Goal: Task Accomplishment & Management: Manage account settings

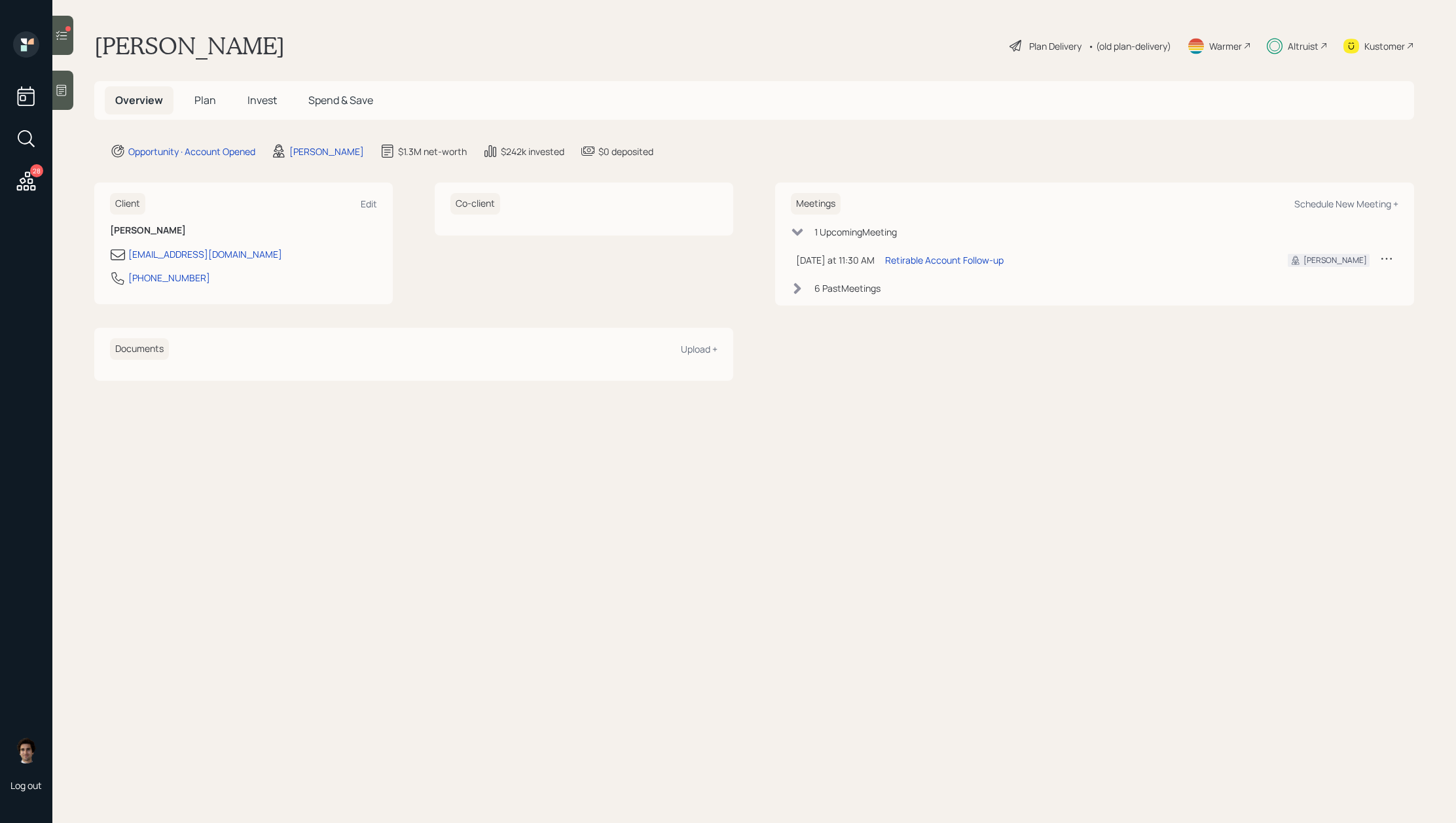
click at [262, 103] on span "Invest" at bounding box center [262, 100] width 30 height 14
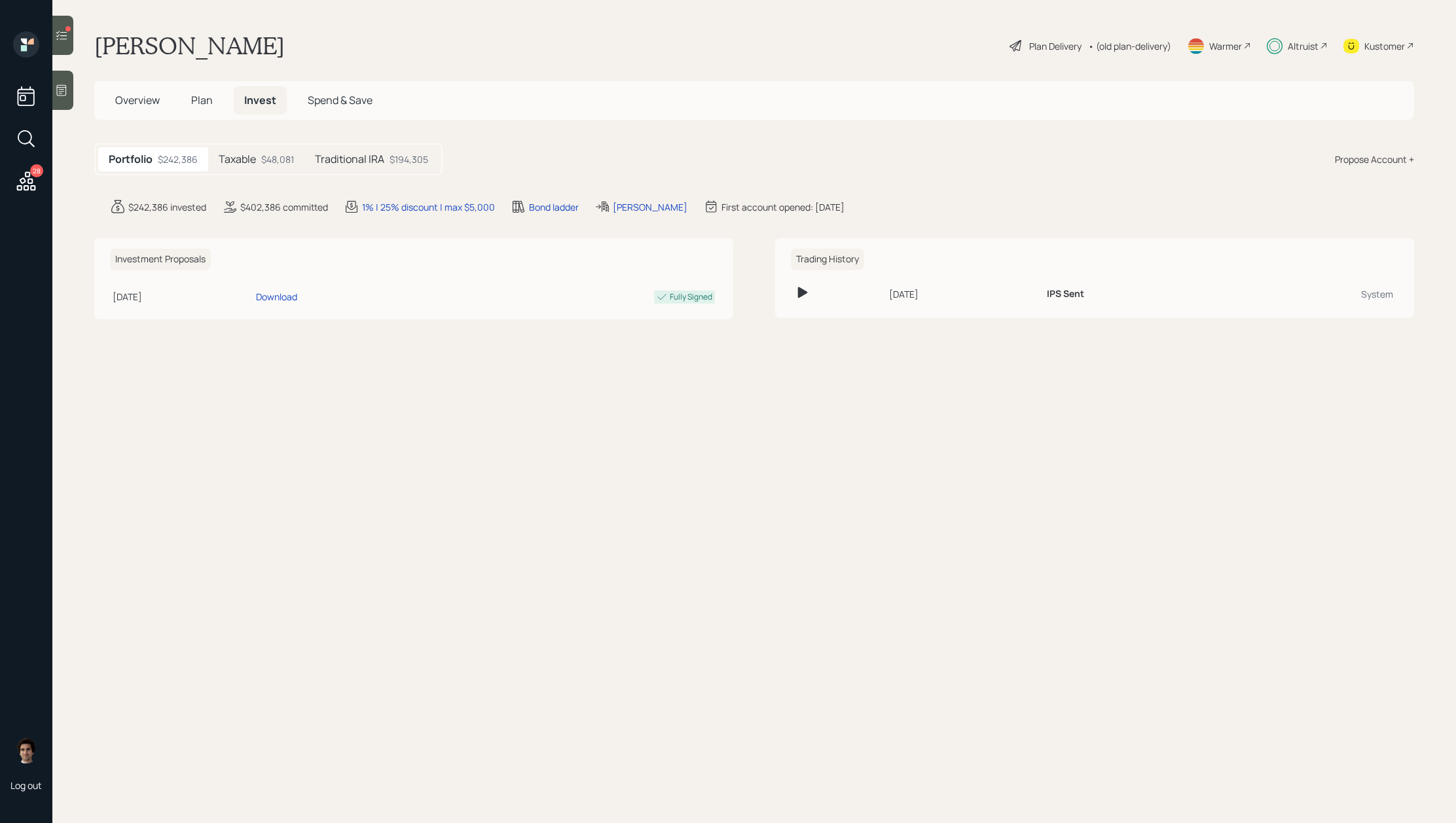
click at [61, 43] on div at bounding box center [63, 35] width 21 height 39
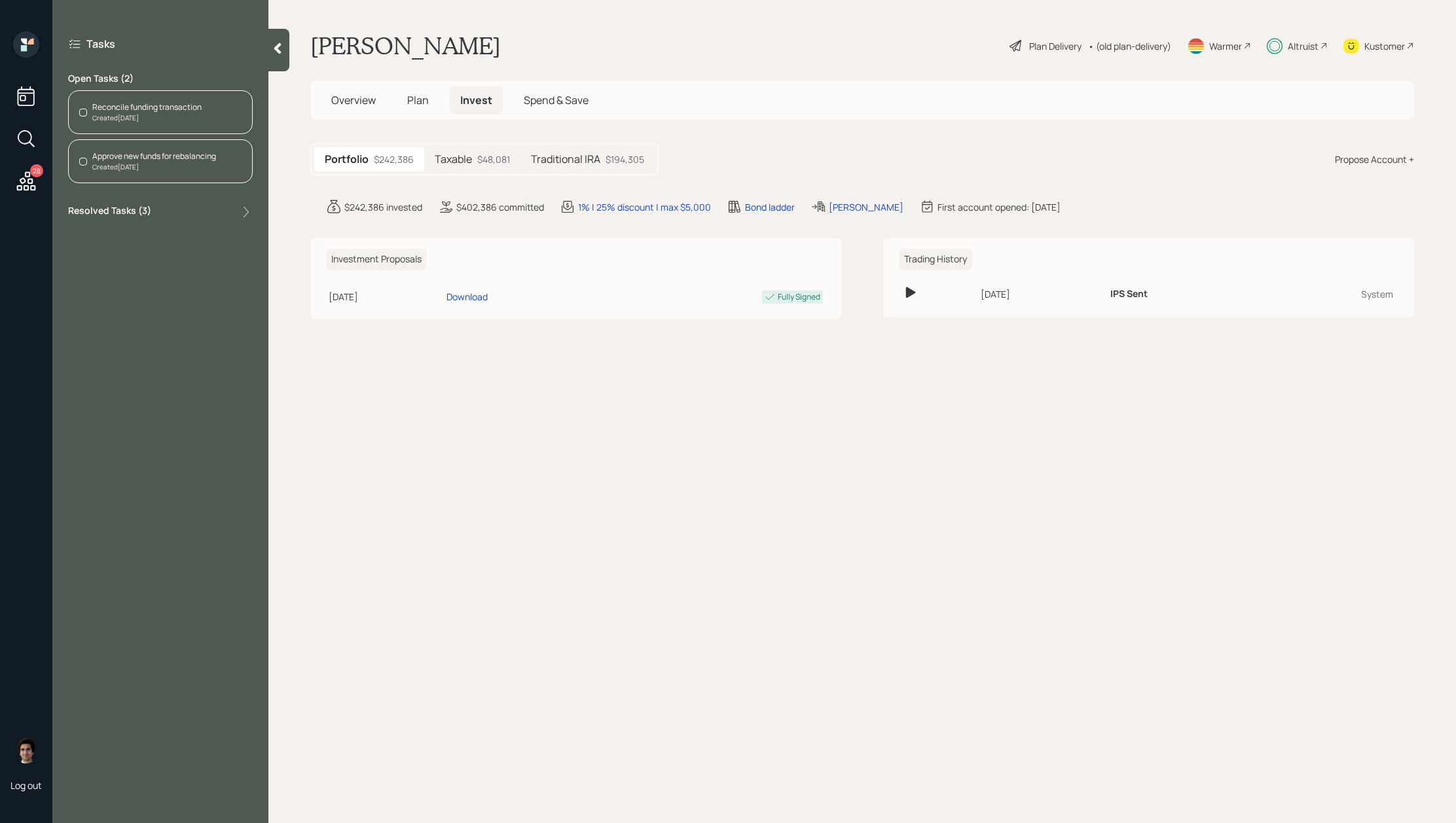
click at [144, 115] on div "Created Today" at bounding box center [147, 118] width 110 height 10
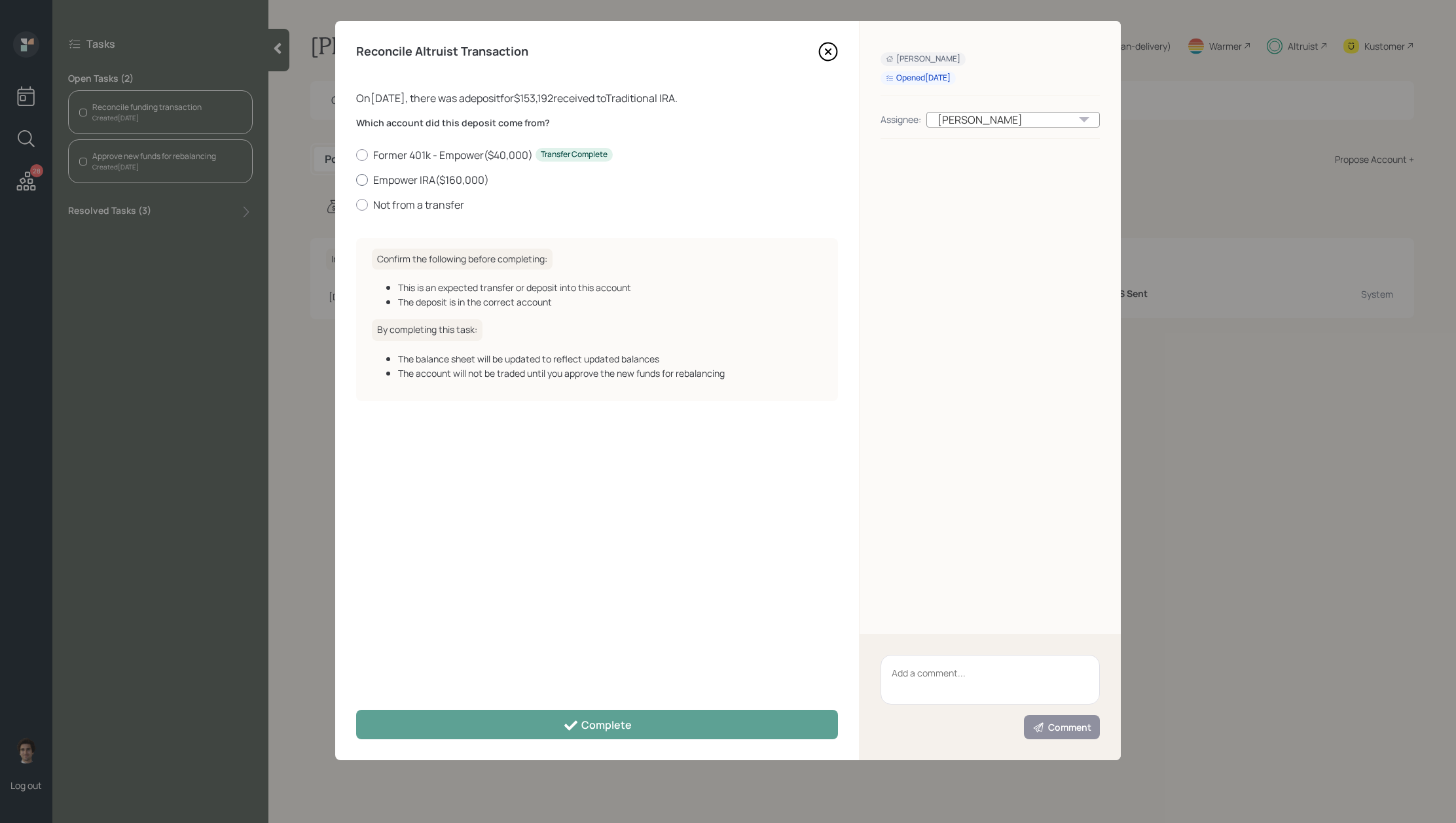
click at [456, 175] on label "Empower IRA ( $160,000 )" at bounding box center [596, 180] width 482 height 14
click at [356, 179] on input "Empower IRA ( $160,000 )" at bounding box center [356, 179] width 1 height 1
radio input "true"
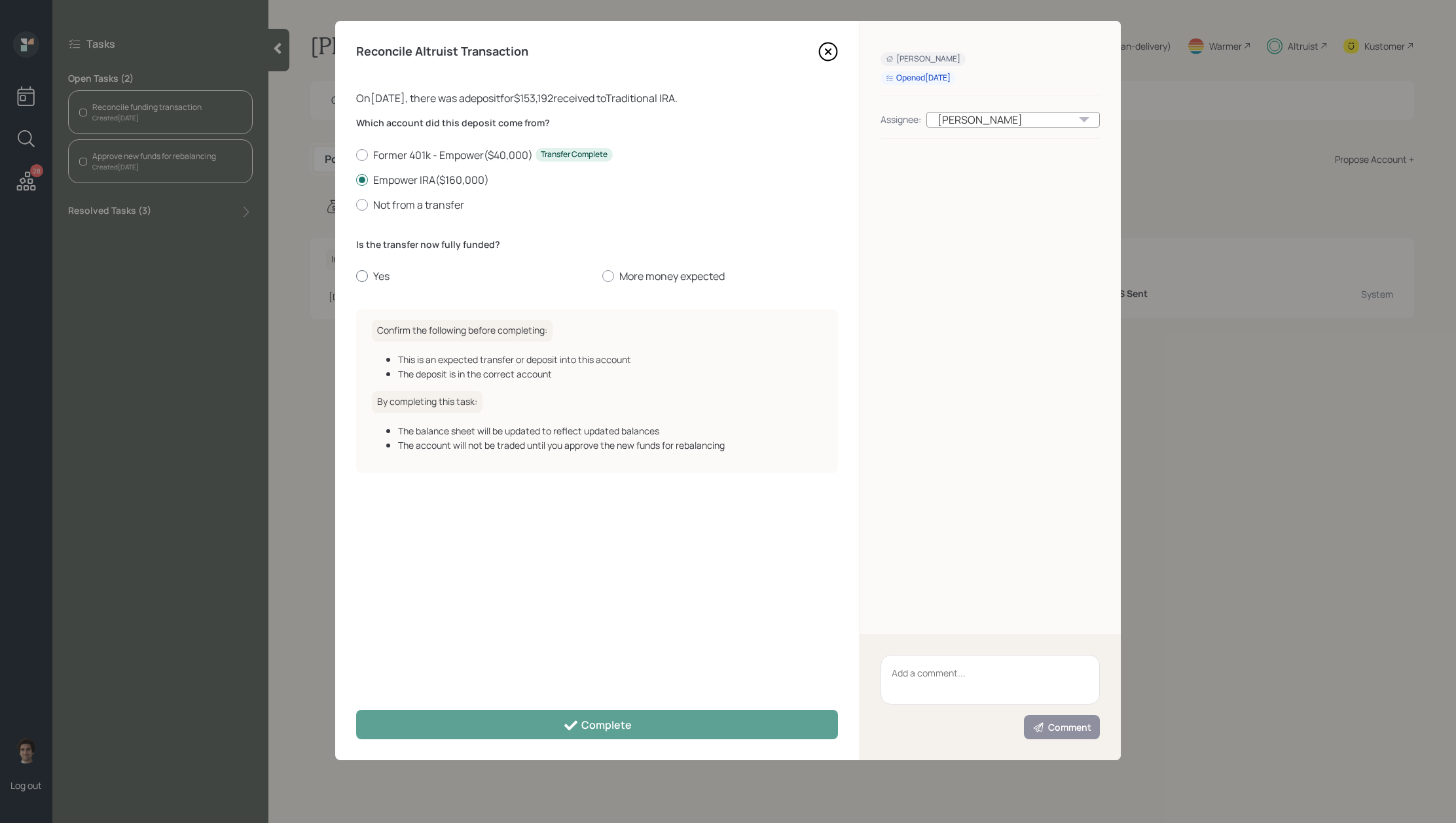
click at [366, 272] on label "Yes" at bounding box center [473, 276] width 236 height 14
click at [356, 276] on input "Yes" at bounding box center [356, 276] width 1 height 1
radio input "true"
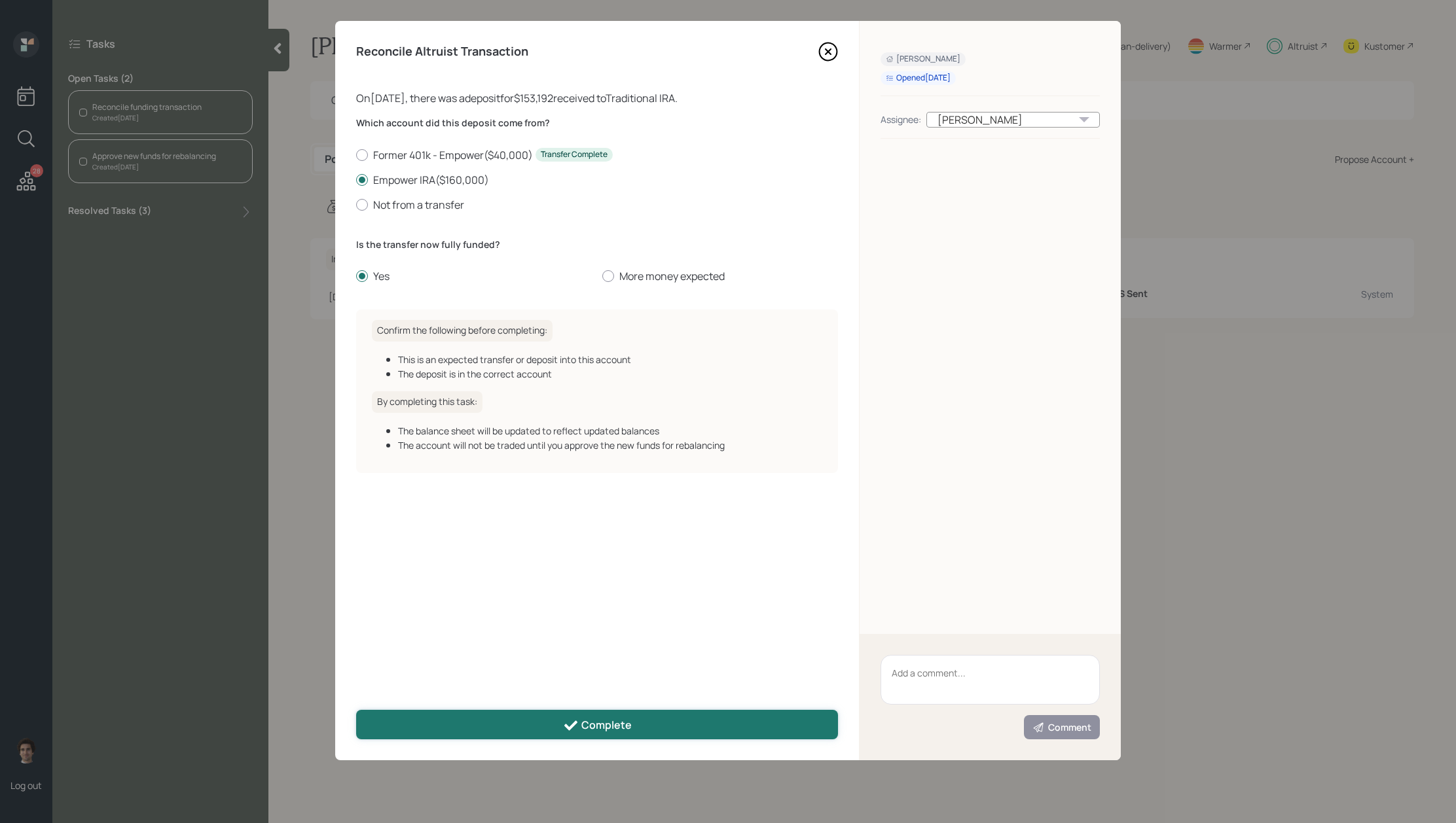
click at [542, 730] on button "Complete" at bounding box center [596, 724] width 482 height 30
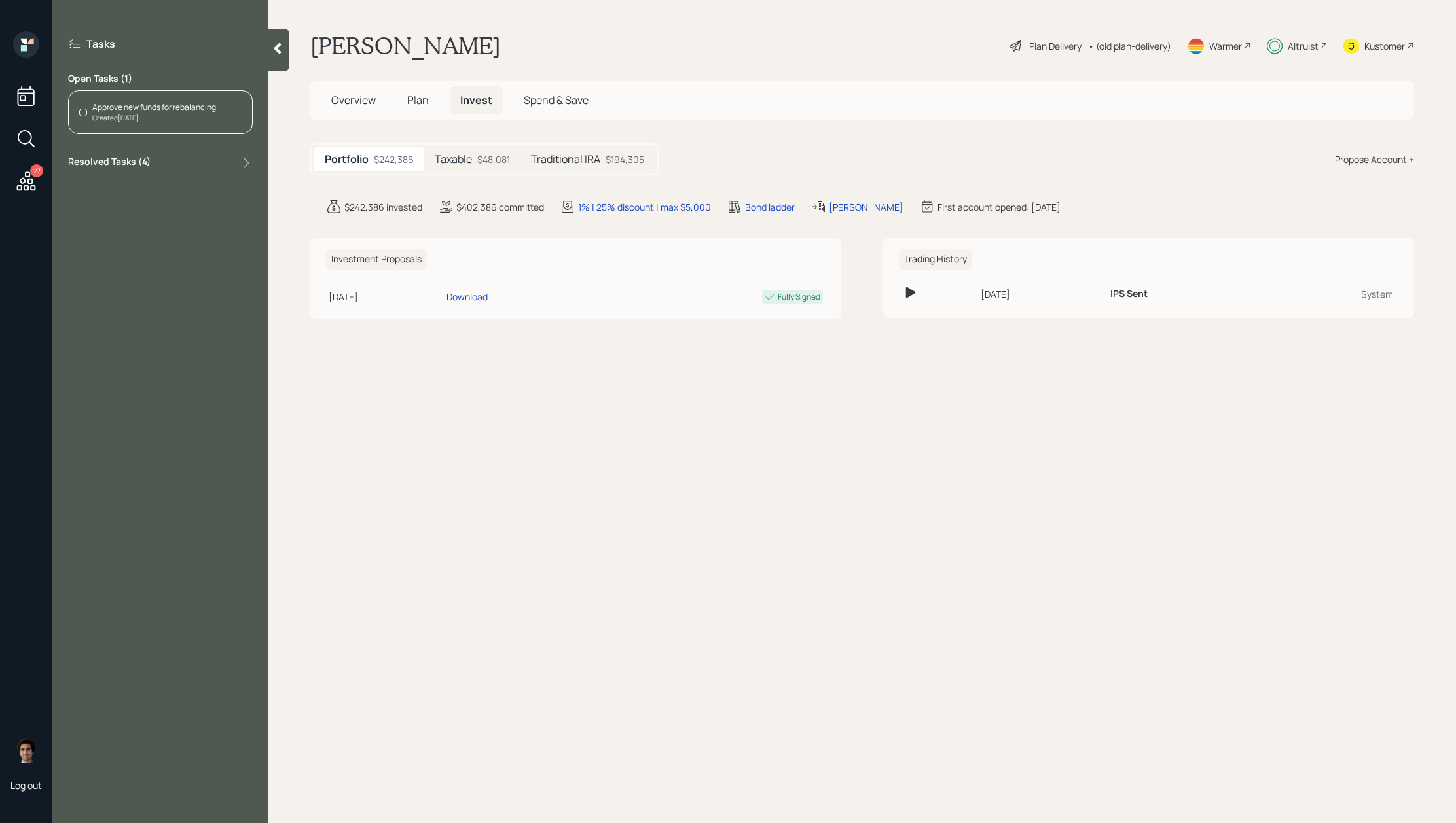
click at [189, 99] on div "Approve new funds for rebalancing Created Today" at bounding box center [161, 112] width 185 height 44
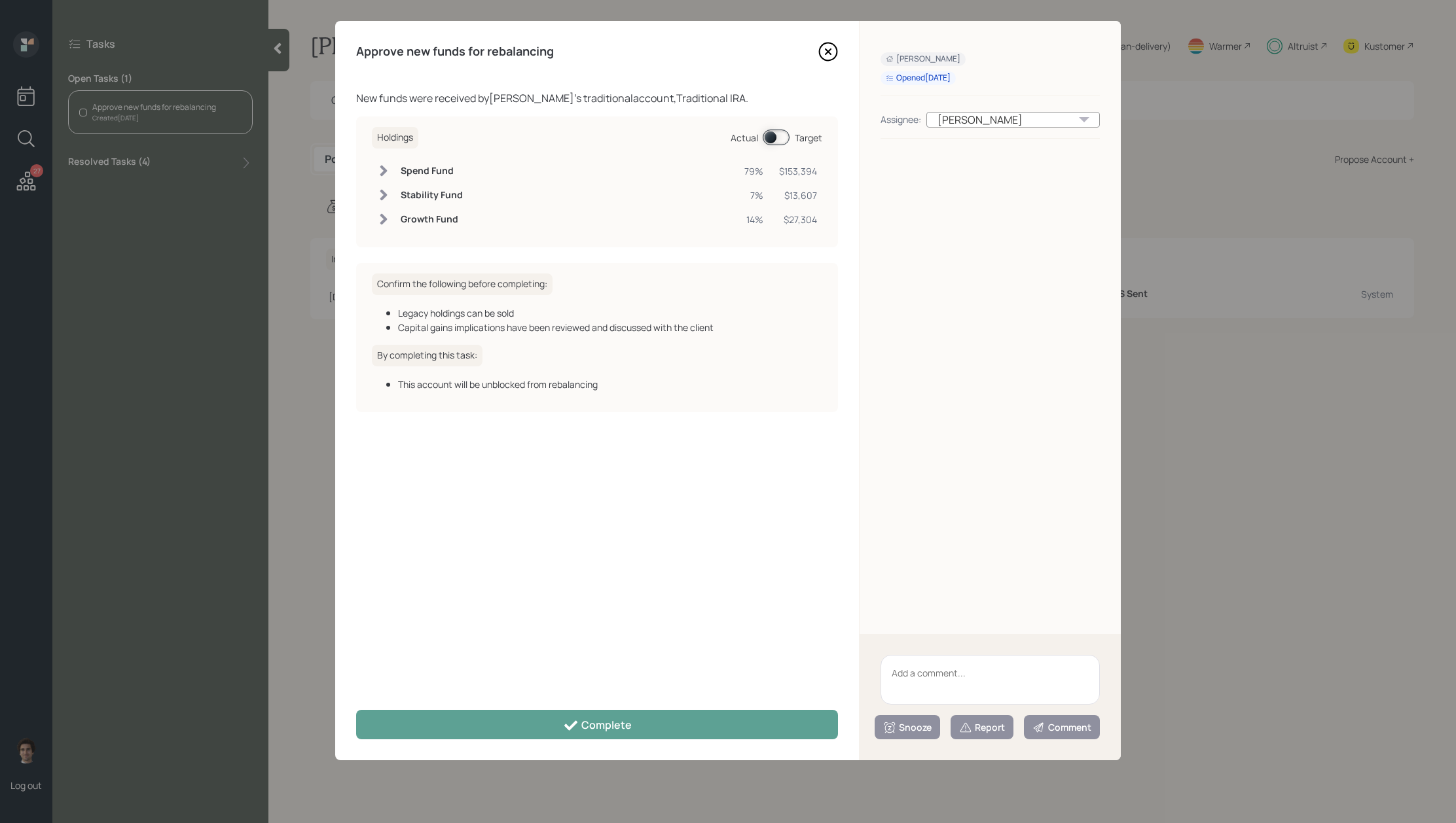
click at [665, 708] on div "Approve new funds for rebalancing New funds were received by Andre Lavigne 's t…" at bounding box center [596, 390] width 524 height 739
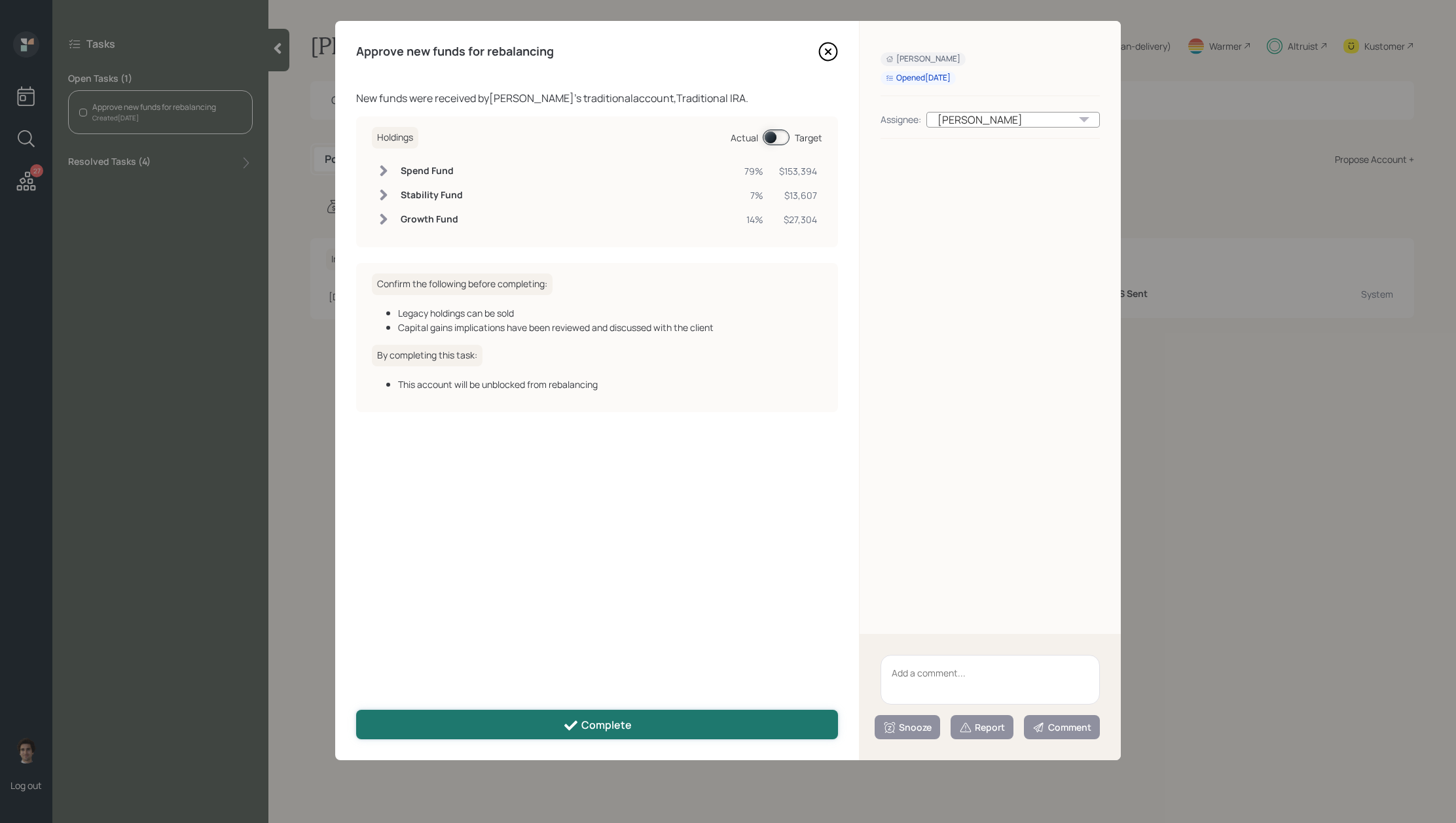
click at [665, 727] on button "Complete" at bounding box center [596, 724] width 482 height 30
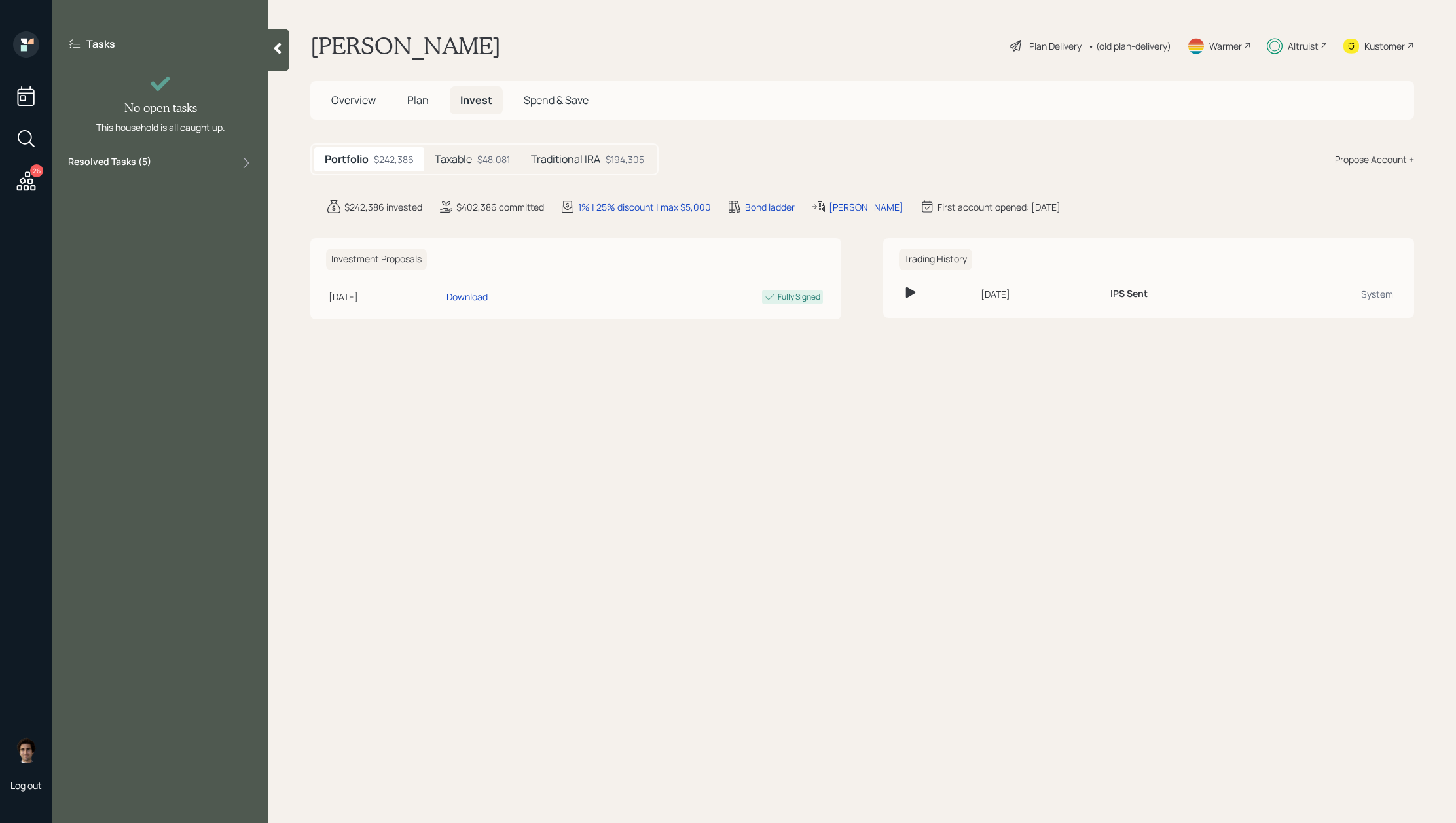
click at [282, 54] on icon at bounding box center [278, 49] width 13 height 13
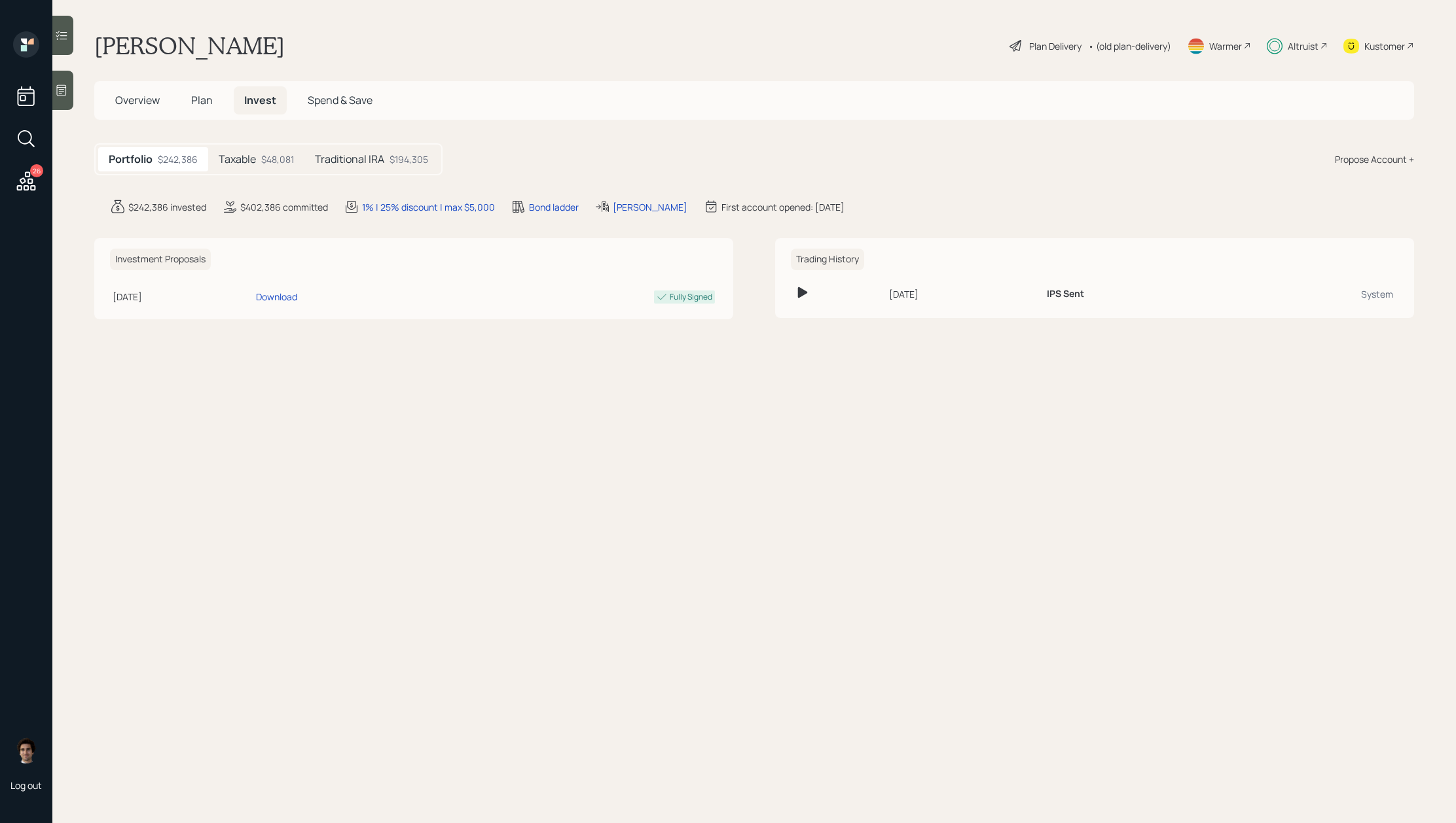
click at [23, 178] on icon at bounding box center [27, 181] width 19 height 19
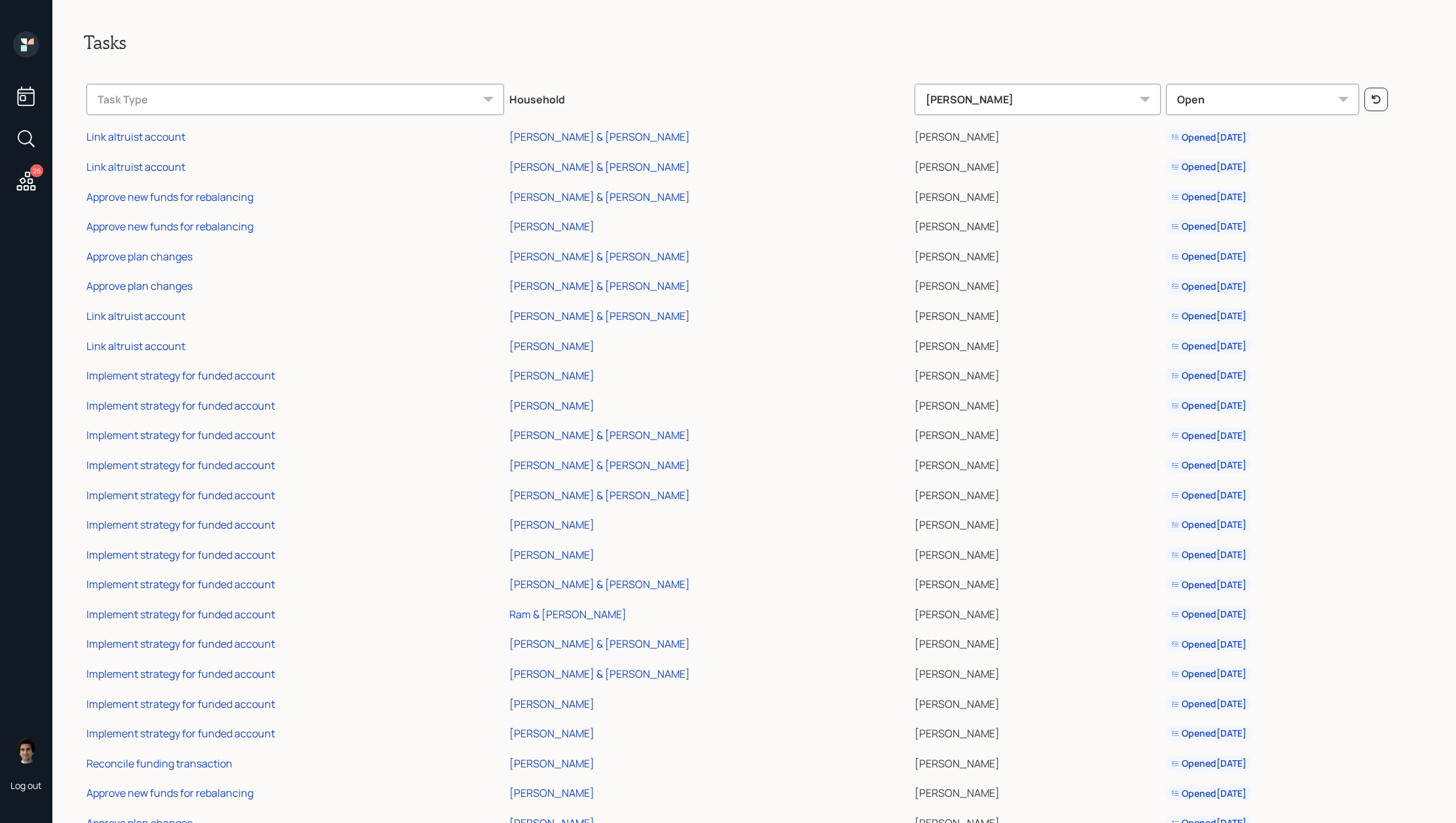
scroll to position [104, 0]
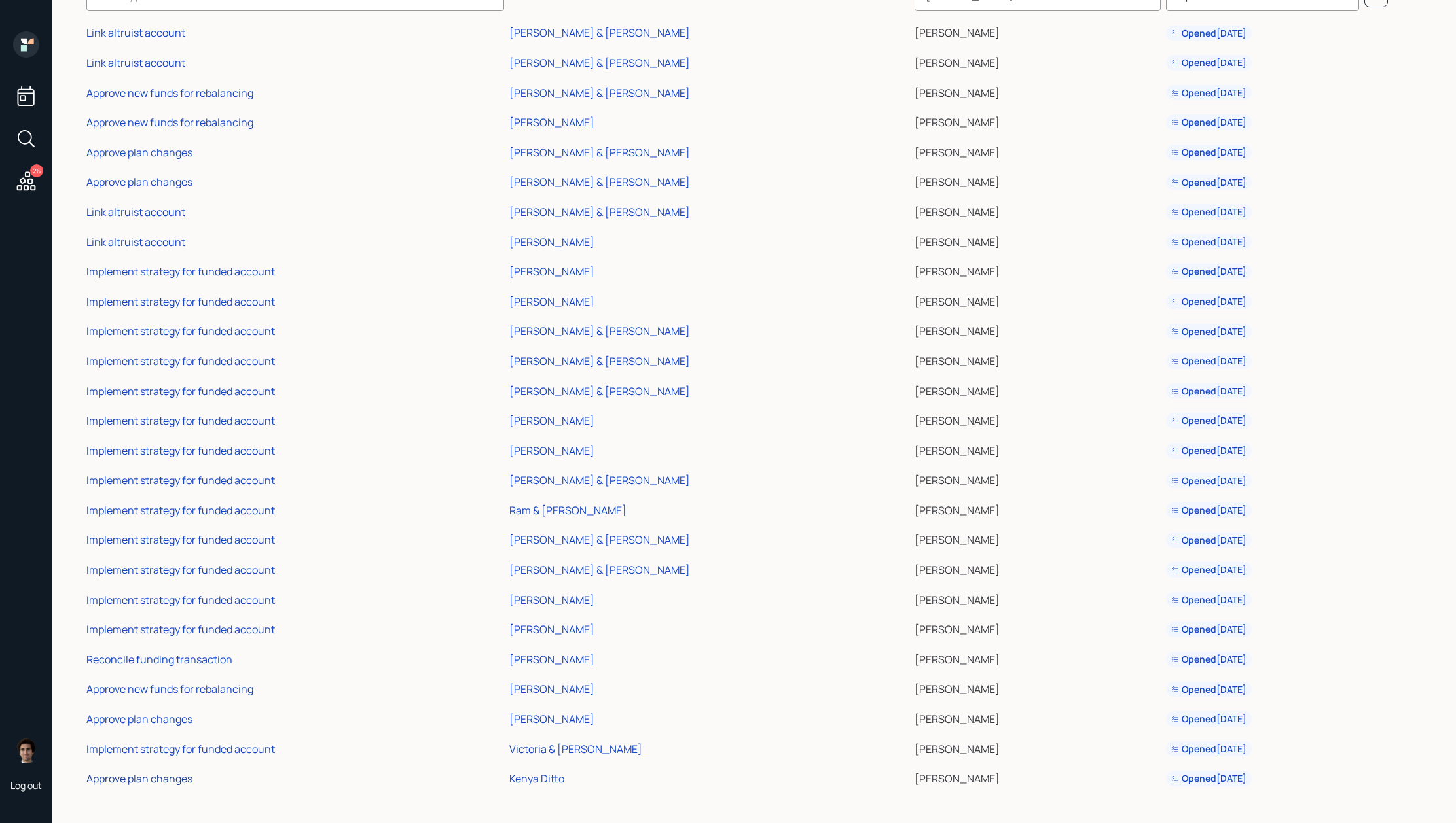
click at [180, 785] on div "Approve plan changes" at bounding box center [139, 778] width 106 height 14
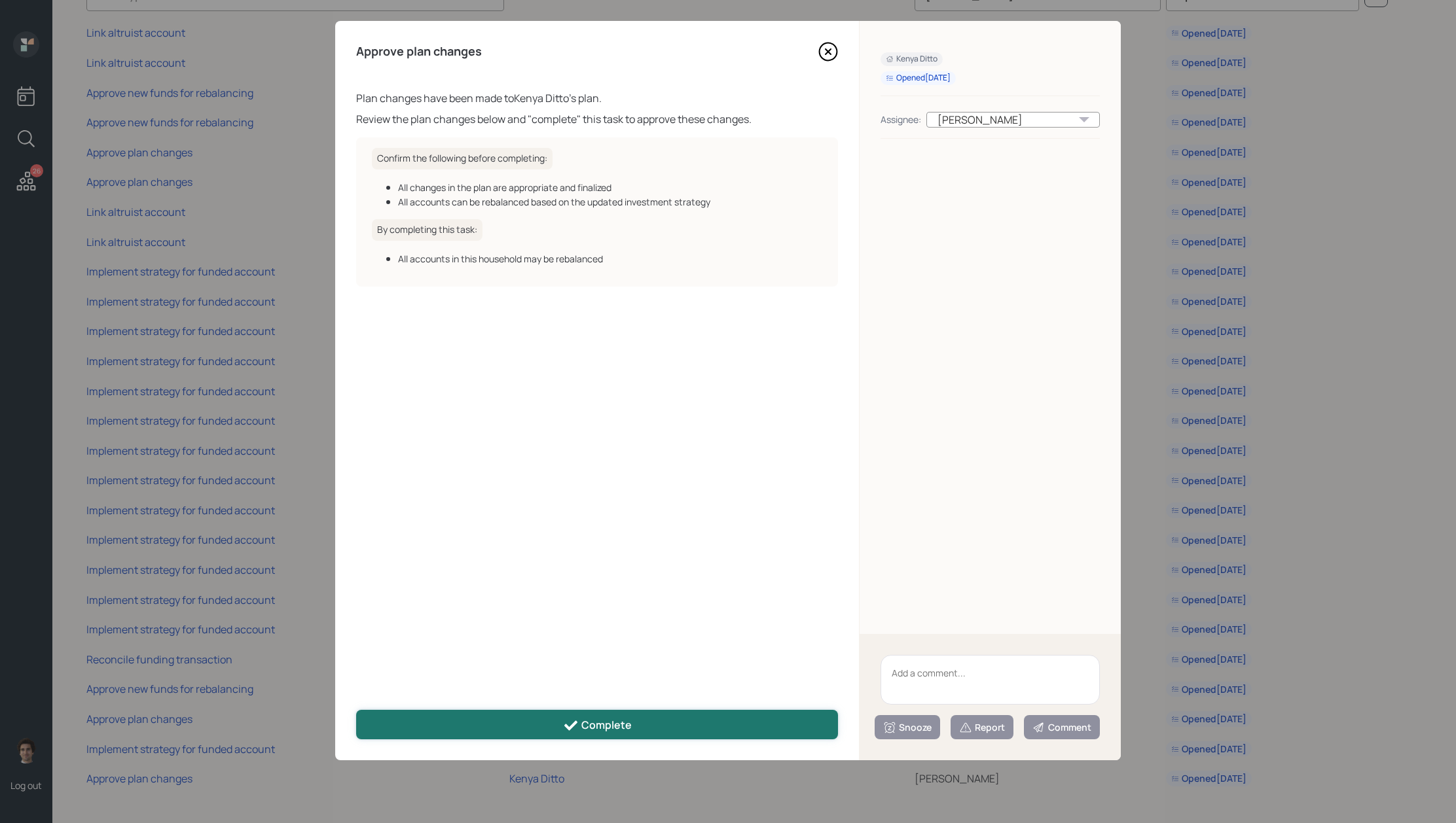
click at [570, 718] on icon at bounding box center [570, 726] width 15 height 15
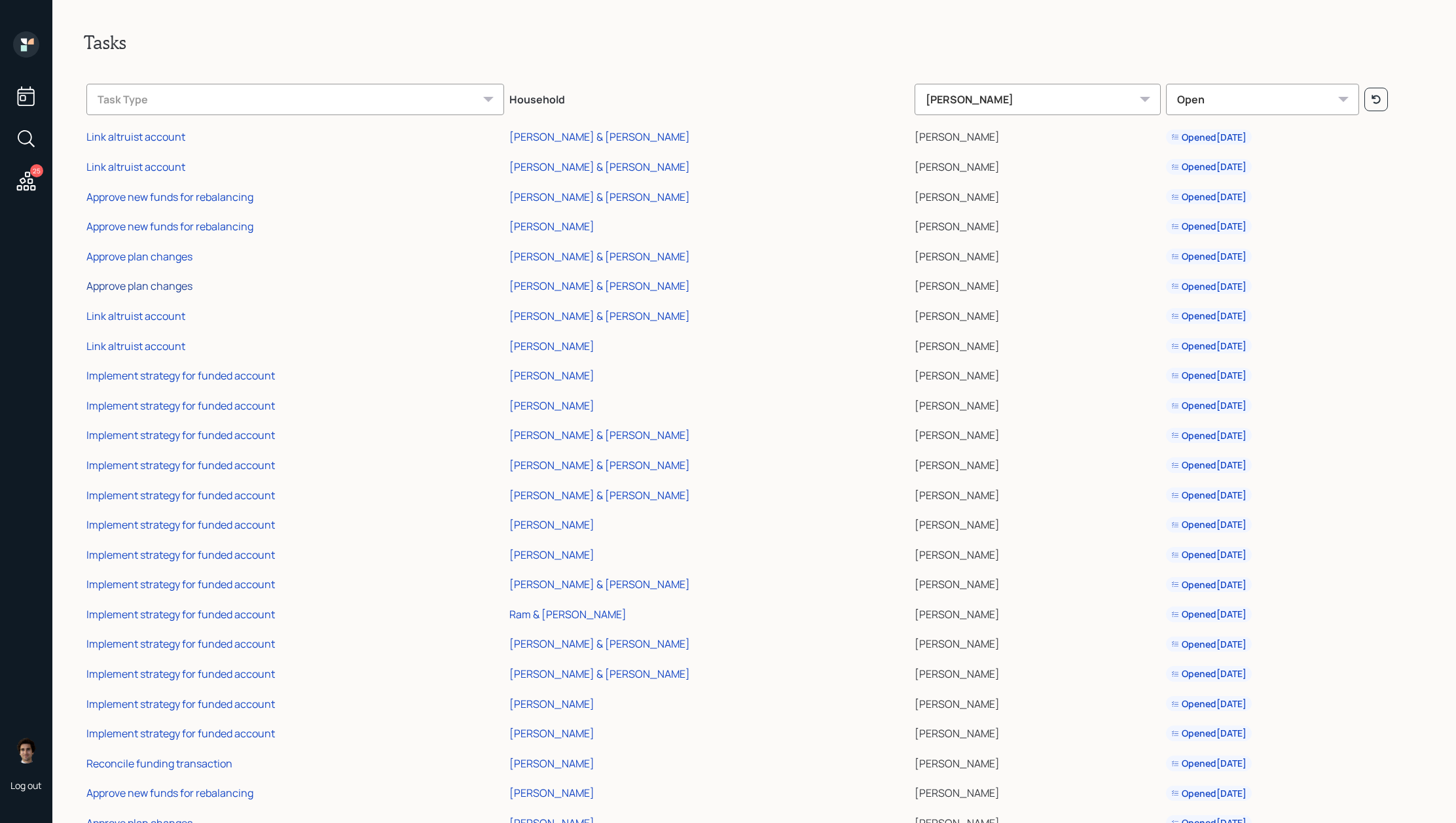
click at [133, 289] on div "Approve plan changes" at bounding box center [139, 286] width 106 height 14
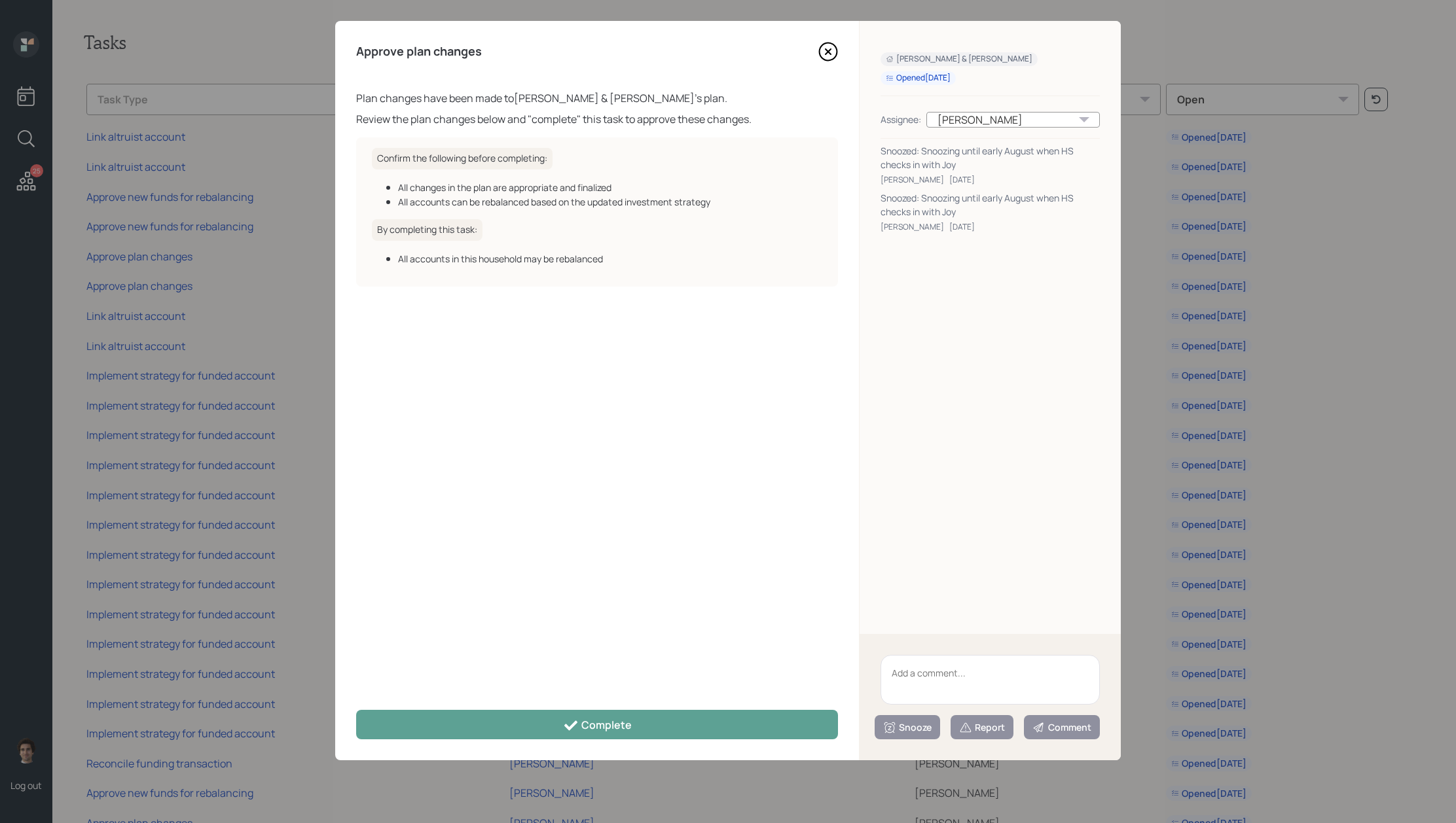
click at [993, 686] on textarea at bounding box center [990, 680] width 219 height 50
drag, startPoint x: 974, startPoint y: 214, endPoint x: 925, endPoint y: 202, distance: 50.4
click at [925, 202] on div "Snoozed: Snoozing until early August when HS checks in with Joy" at bounding box center [990, 205] width 219 height 28
click at [987, 657] on textarea at bounding box center [990, 680] width 219 height 50
type textarea "Snoozing until next touch point with Joy"
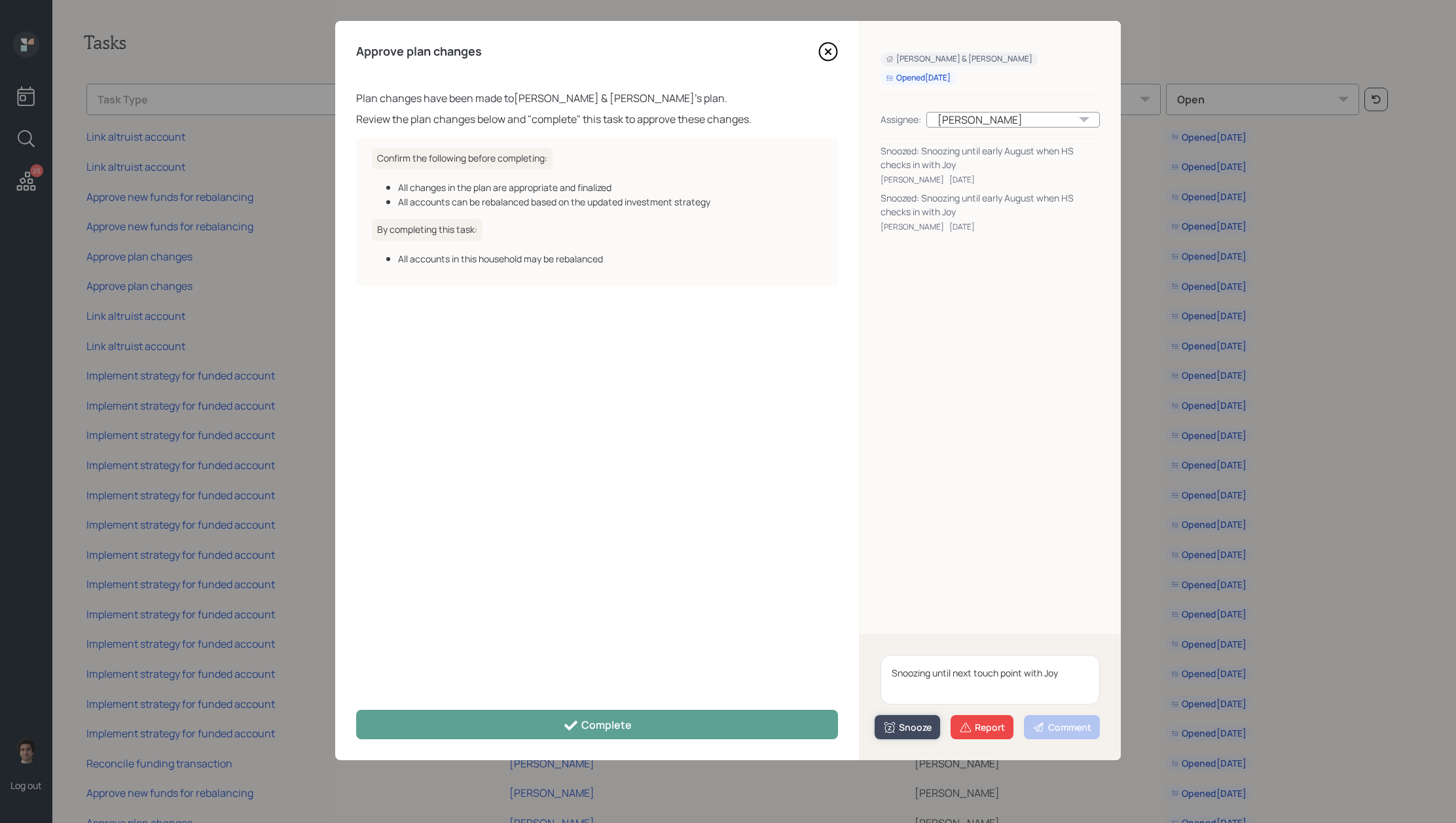
click at [929, 722] on div "Snooze" at bounding box center [907, 728] width 48 height 13
click at [917, 692] on button "2 weeks" at bounding box center [907, 699] width 64 height 26
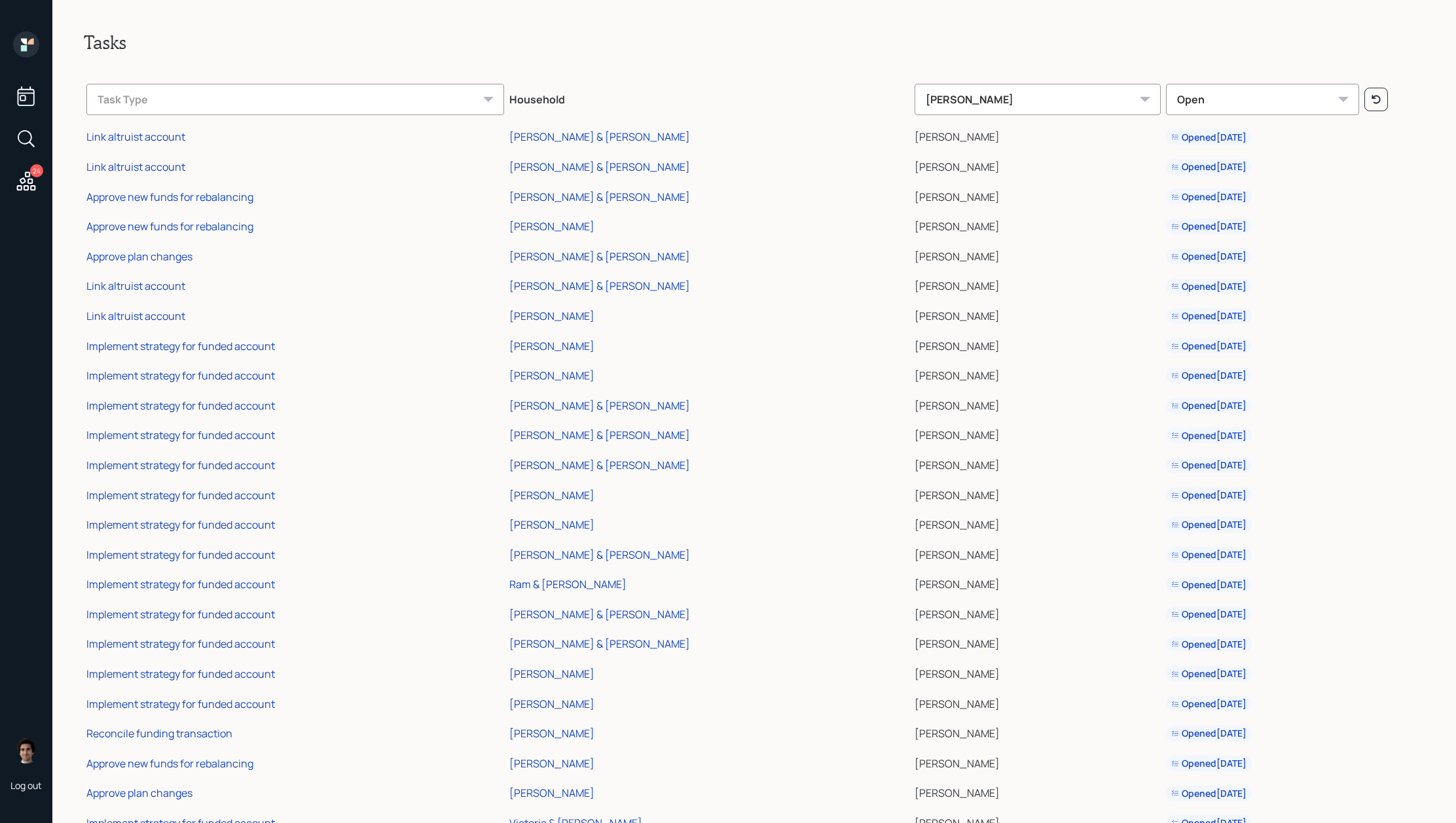
scroll to position [44, 0]
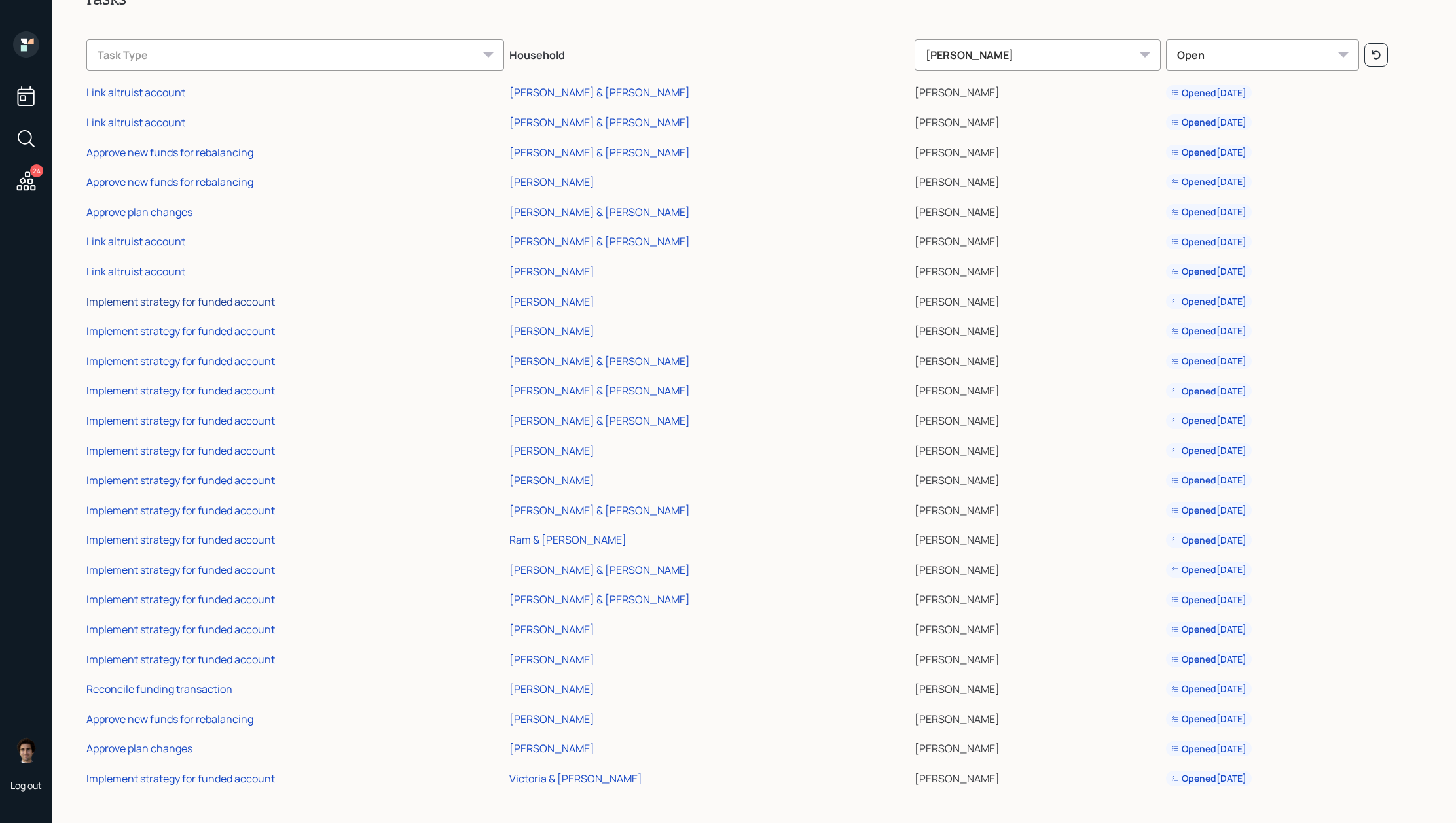
click at [249, 299] on div "Implement strategy for funded account" at bounding box center [181, 301] width 188 height 14
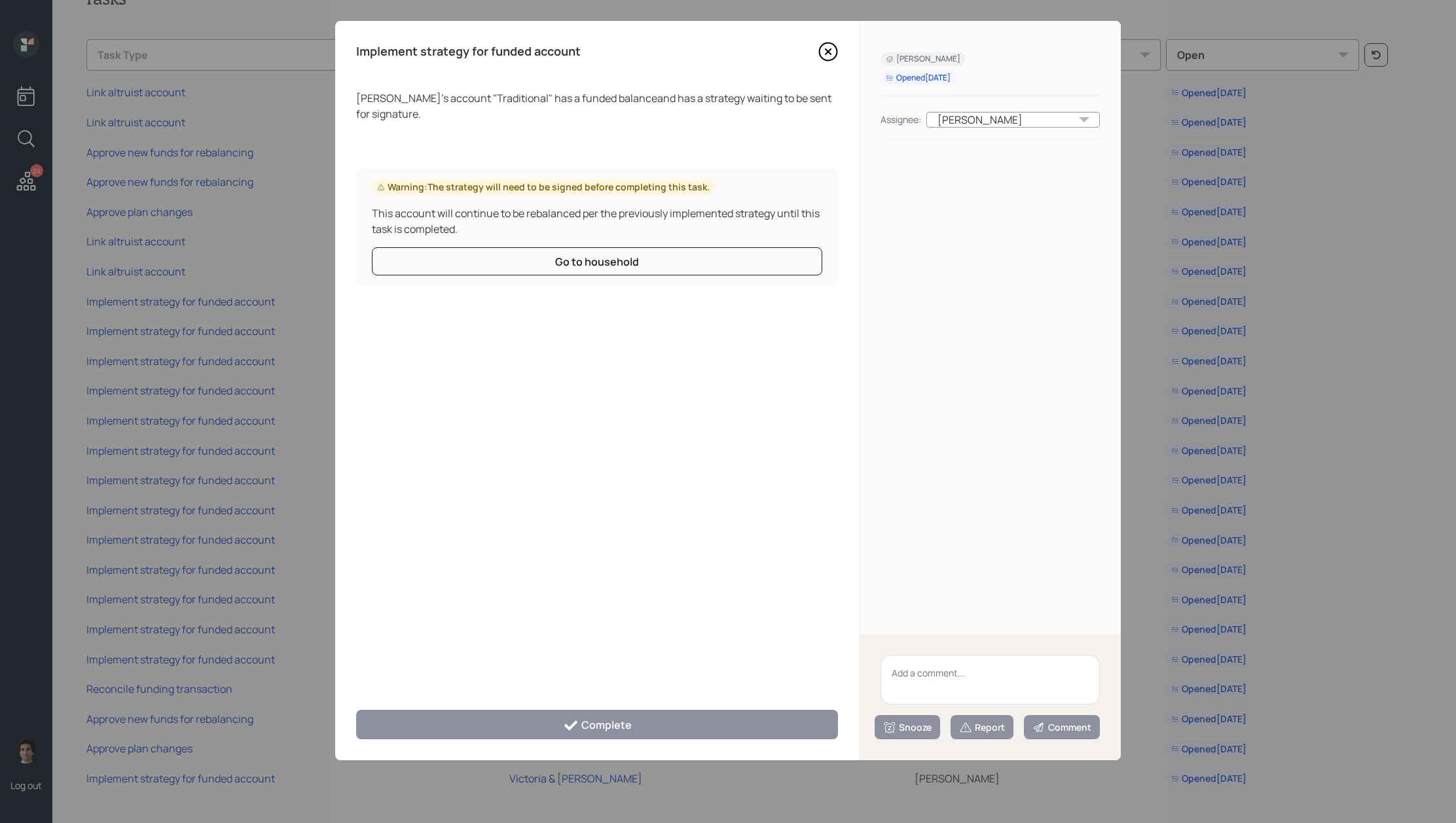
click at [959, 664] on textarea at bounding box center [990, 680] width 219 height 50
type textarea "Bucket strategu"
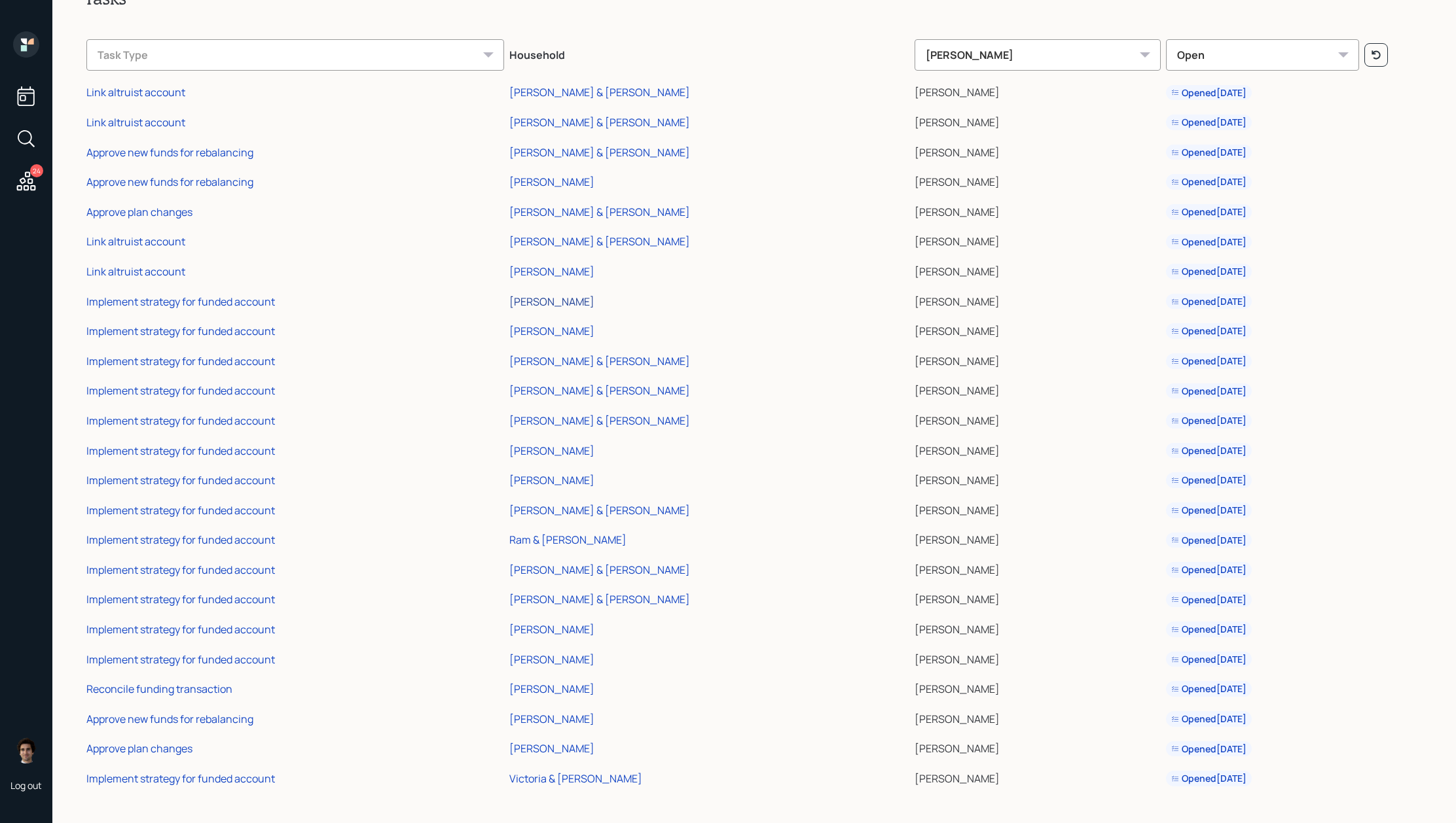
click at [552, 300] on div "[PERSON_NAME]" at bounding box center [552, 301] width 85 height 14
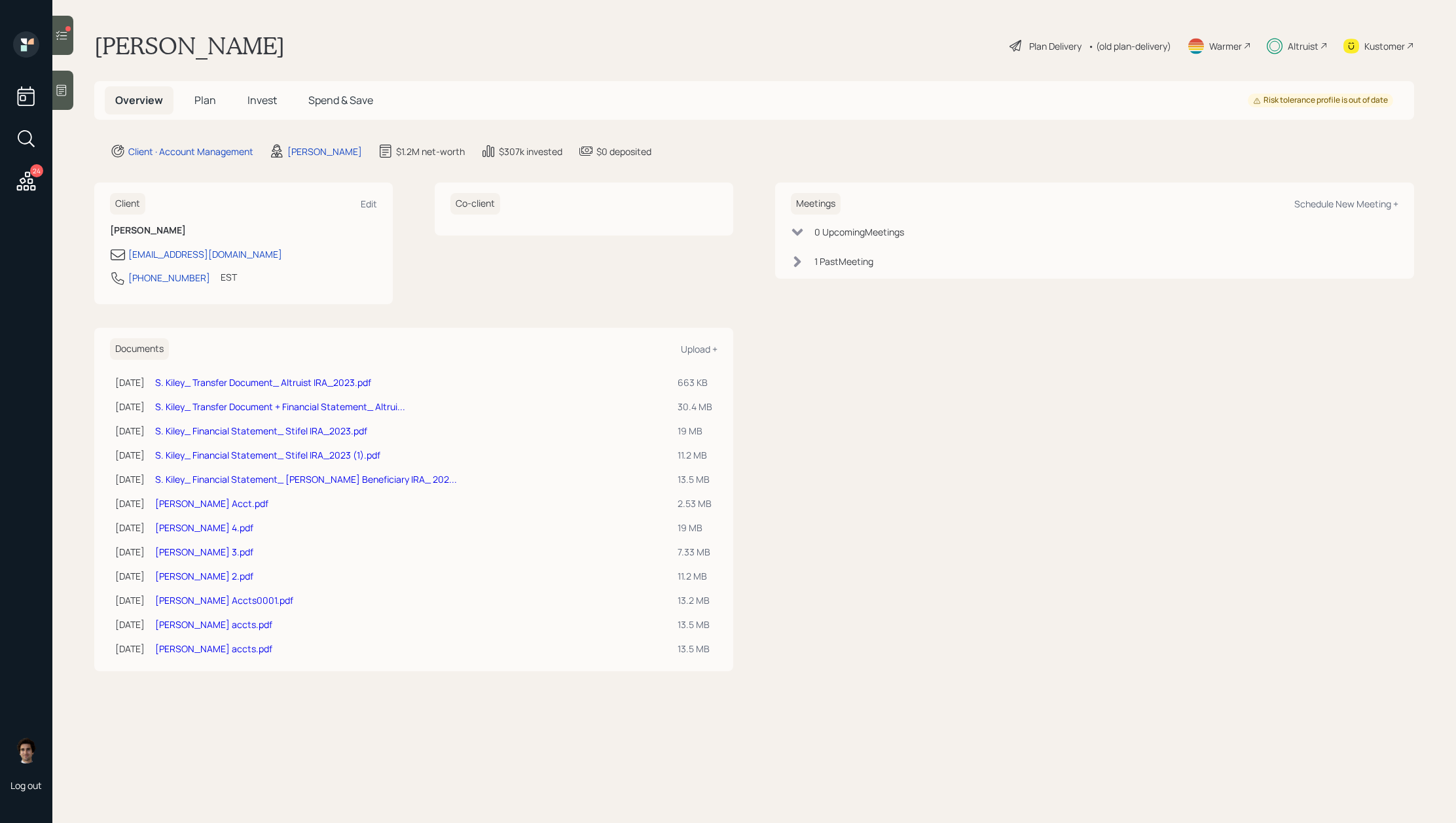
click at [247, 97] on span "Invest" at bounding box center [262, 100] width 30 height 14
